Goal: Check status

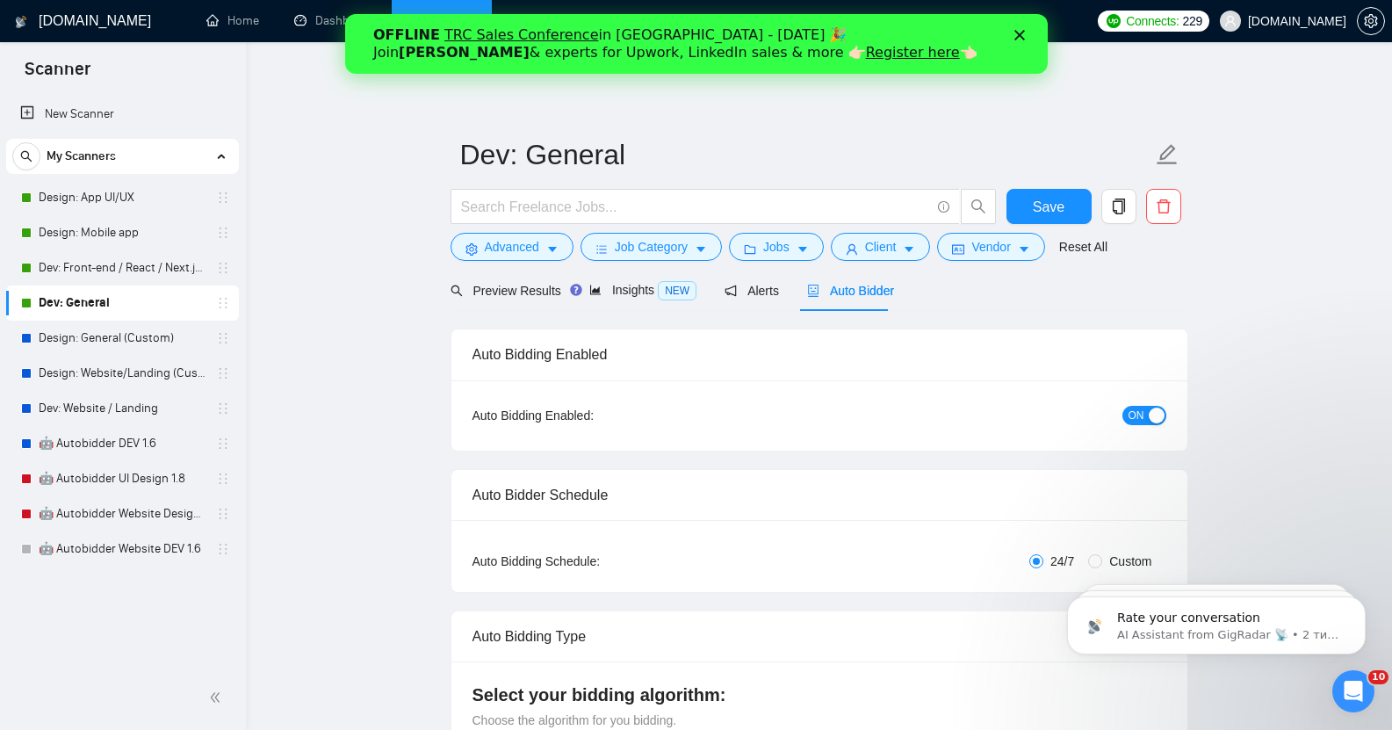
click at [1018, 37] on icon "Закрити" at bounding box center [1018, 35] width 11 height 11
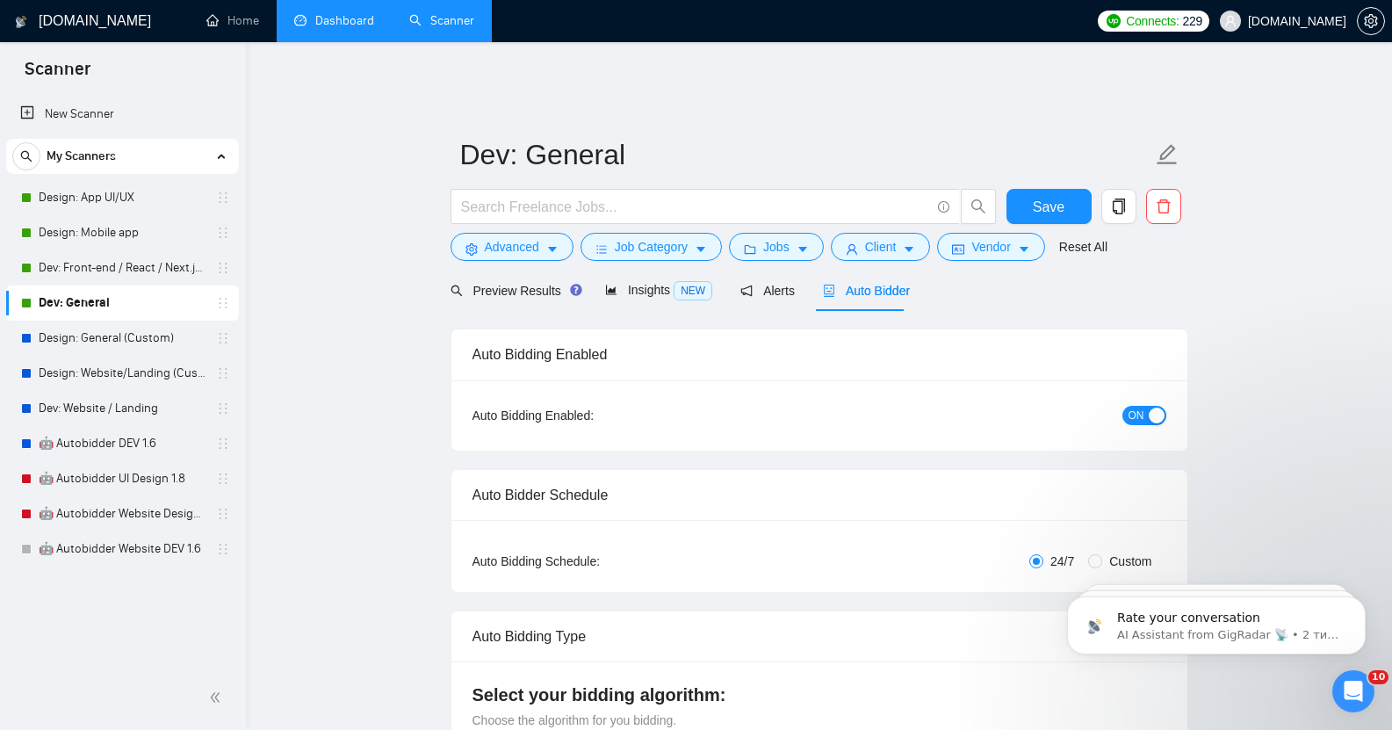
click at [308, 28] on link "Dashboard" at bounding box center [334, 20] width 80 height 15
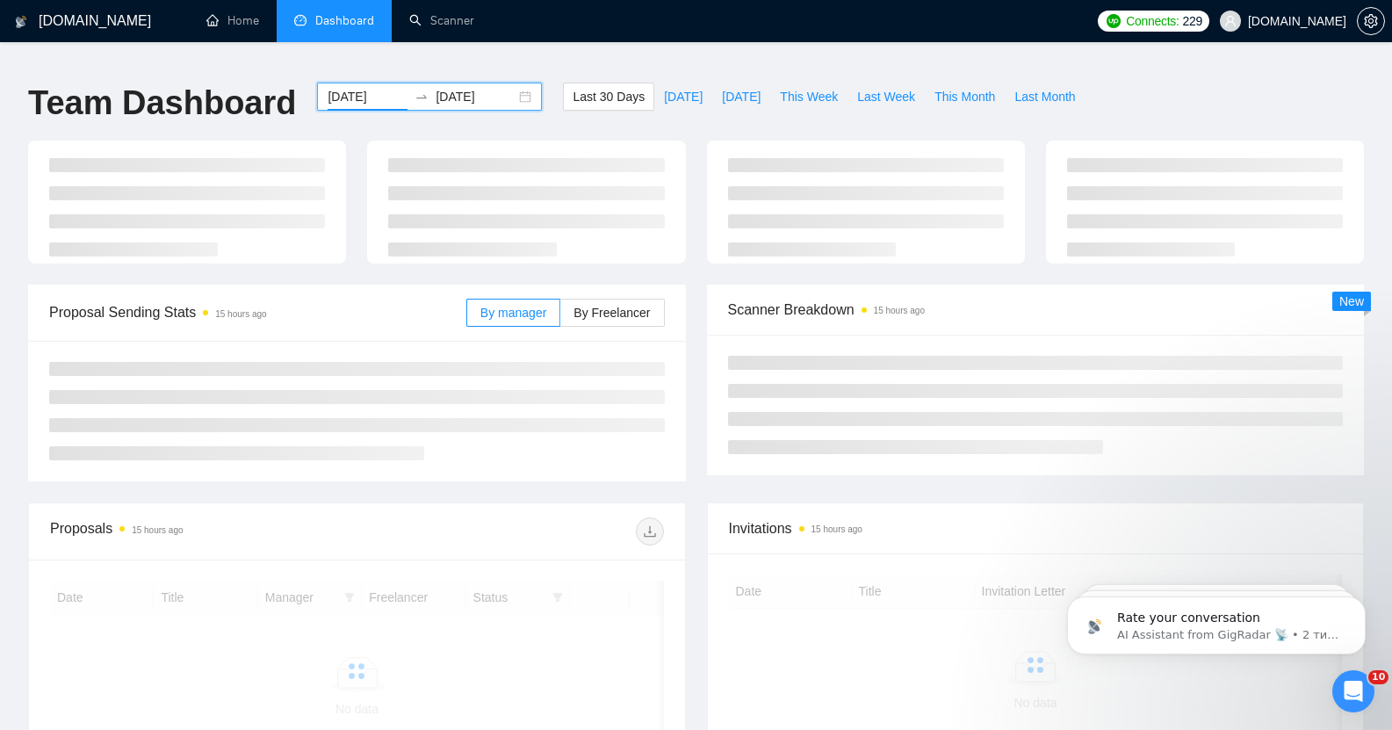
click at [327, 87] on input "[DATE]" at bounding box center [367, 96] width 80 height 19
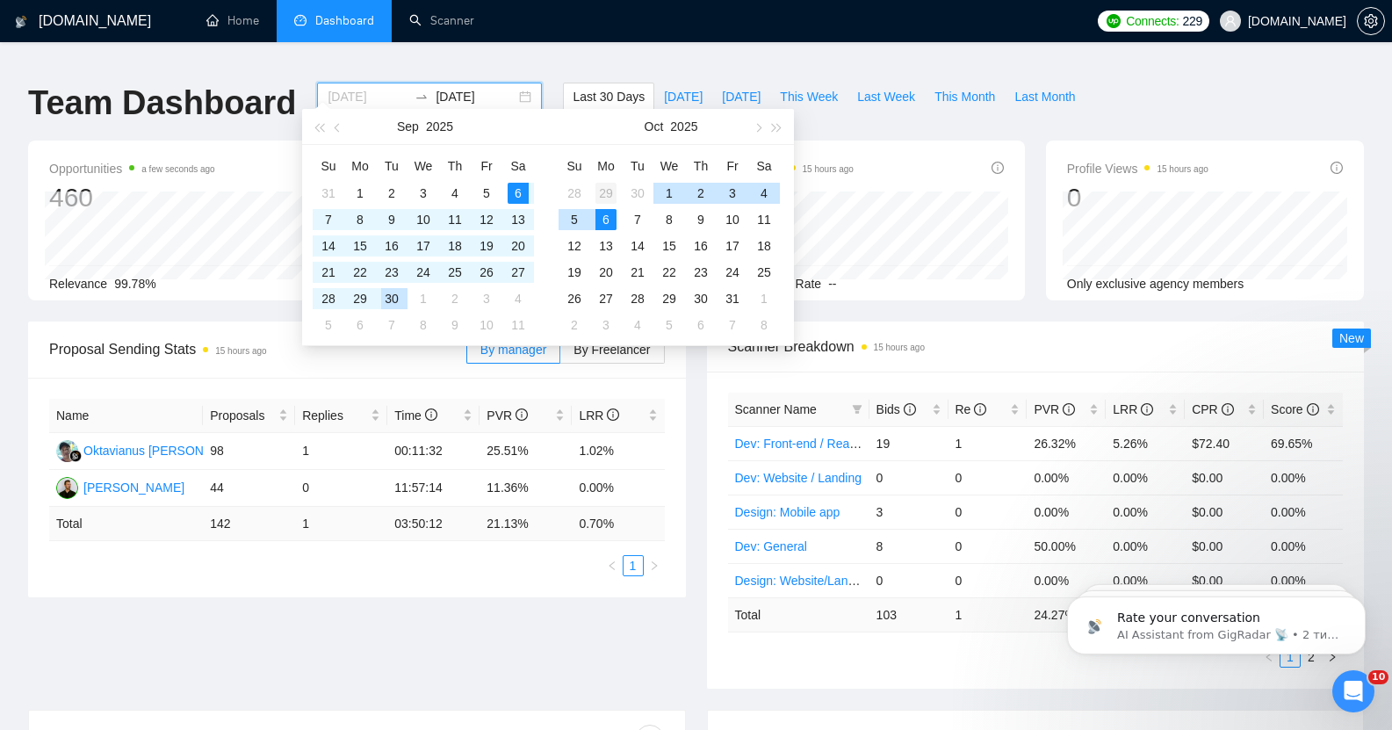
type input "[DATE]"
click at [609, 194] on div "29" at bounding box center [605, 193] width 21 height 21
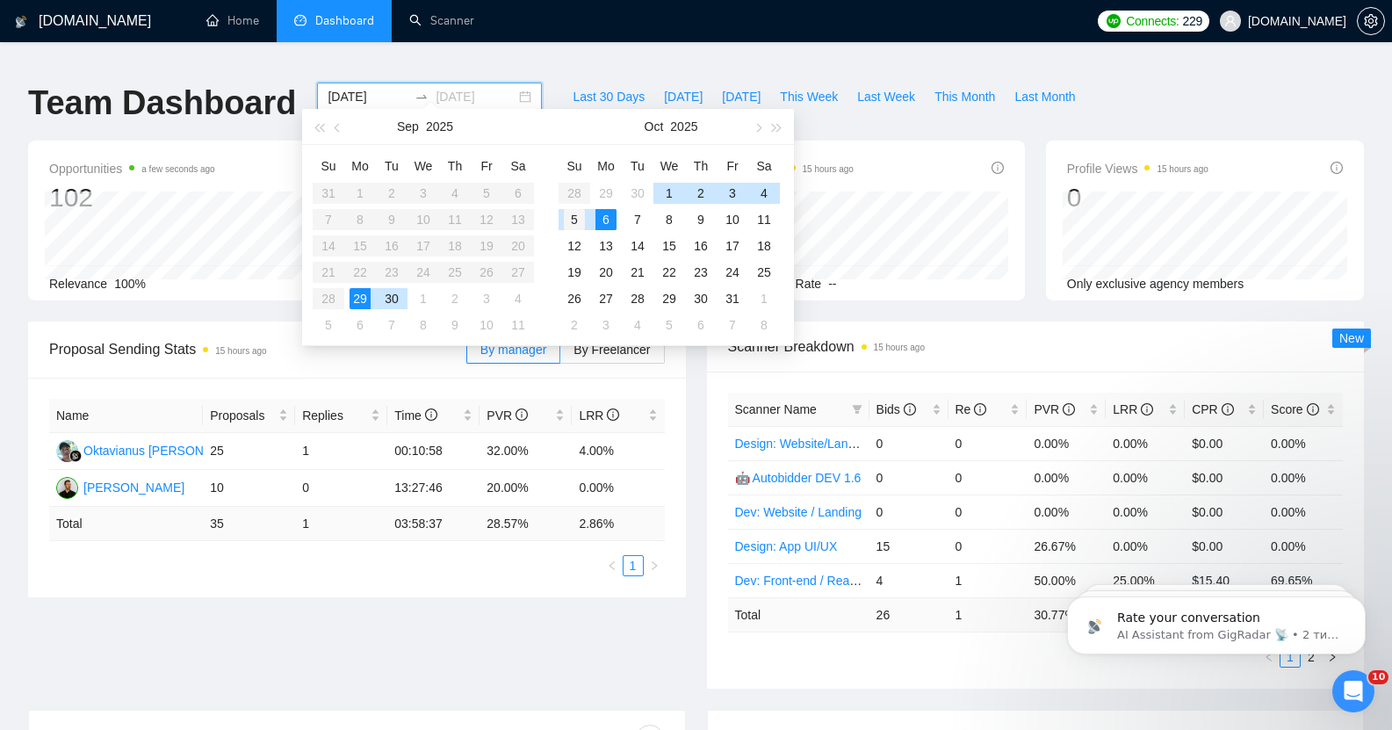
type input "[DATE]"
click at [572, 216] on div "5" at bounding box center [574, 219] width 21 height 21
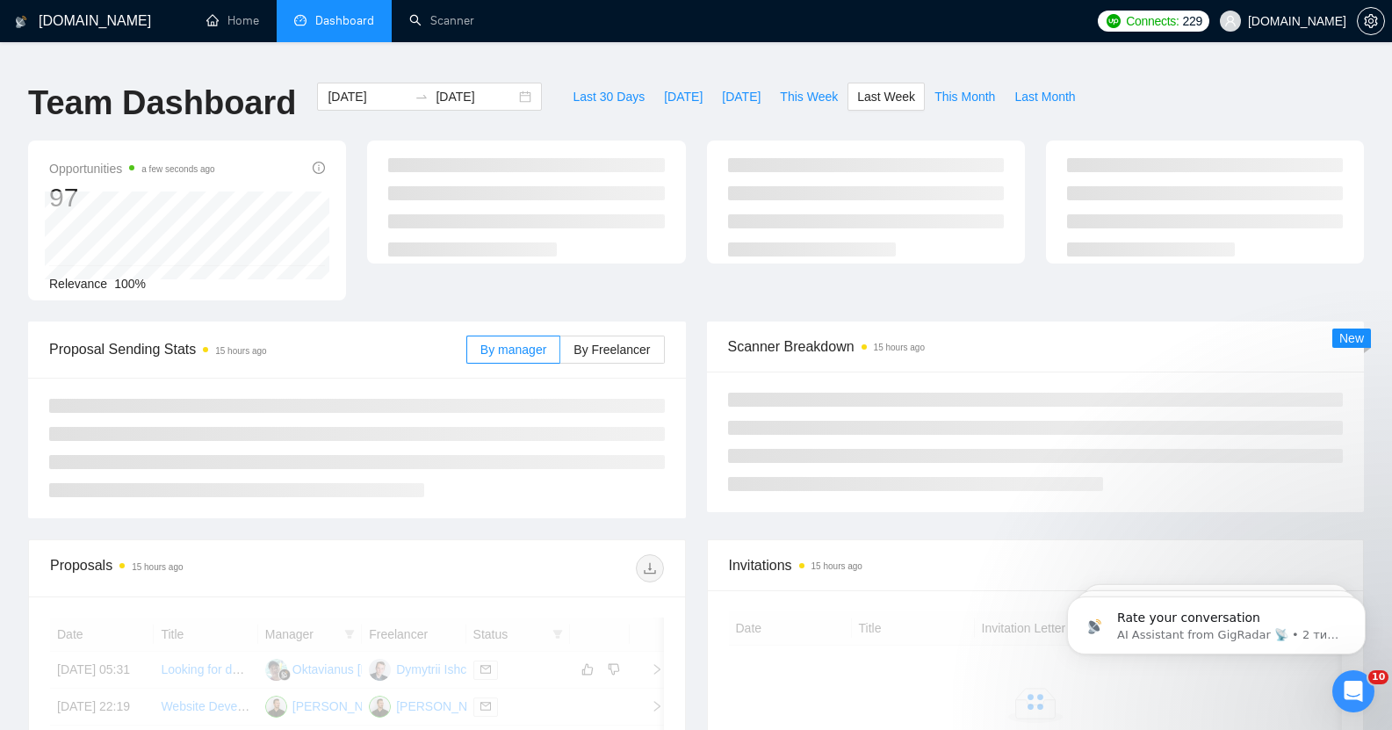
click at [622, 18] on ul "Home Dashboard Scanner" at bounding box center [636, 21] width 906 height 42
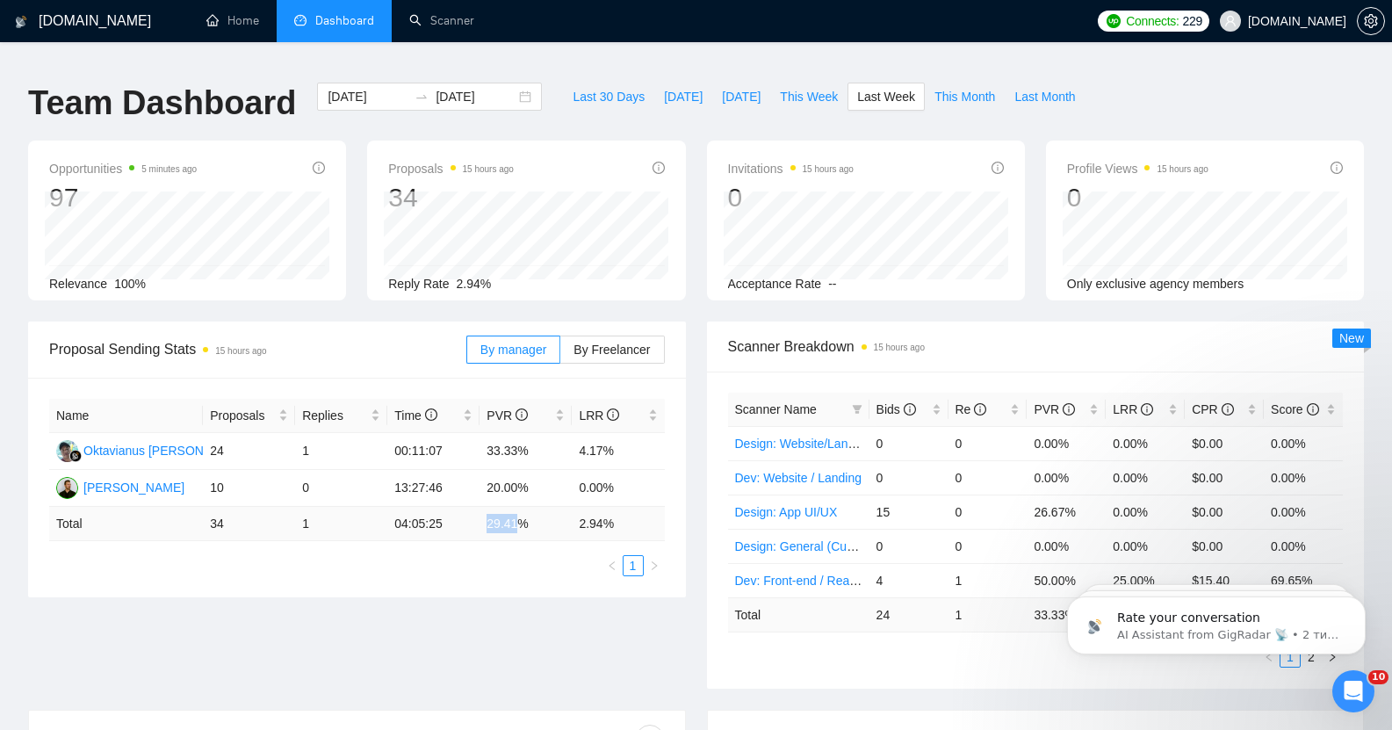
drag, startPoint x: 481, startPoint y: 511, endPoint x: 516, endPoint y: 515, distance: 35.3
click at [516, 515] on td "29.41 %" at bounding box center [525, 524] width 92 height 34
copy td "29.41"
drag, startPoint x: 575, startPoint y: 514, endPoint x: 603, endPoint y: 513, distance: 28.1
click at [603, 513] on td "2.94 %" at bounding box center [618, 524] width 92 height 34
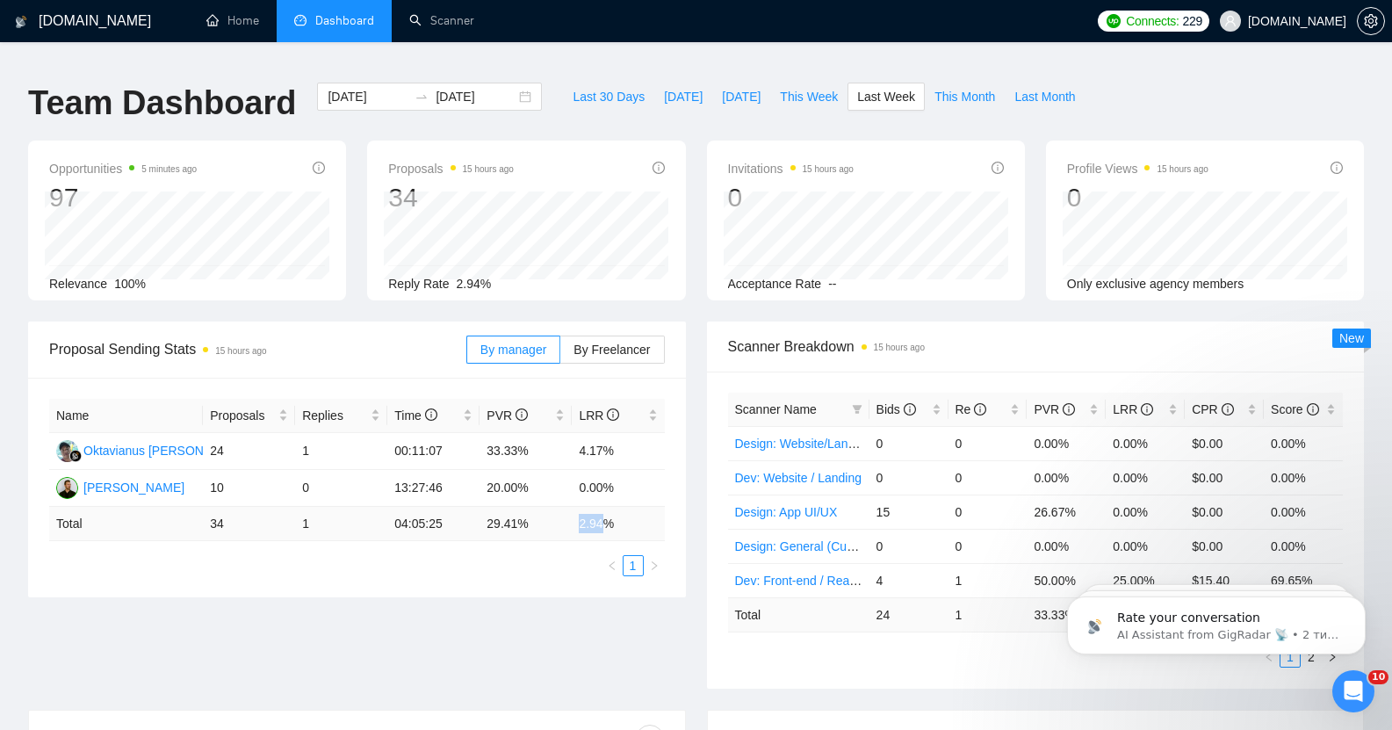
copy td "2.94"
